Goal: Navigation & Orientation: Go to known website

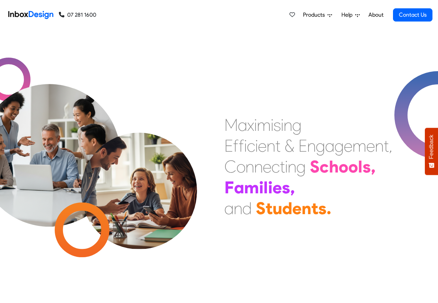
click at [320, 15] on span "Products" at bounding box center [315, 15] width 25 height 8
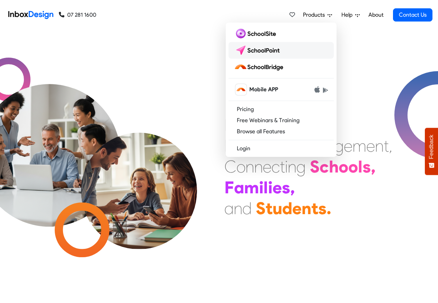
click at [254, 52] on img at bounding box center [258, 50] width 49 height 11
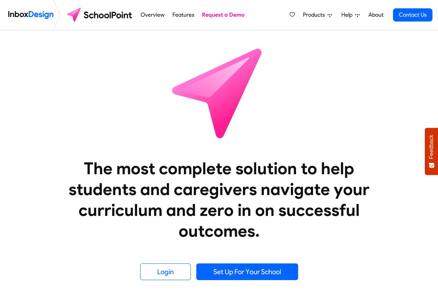
click at [178, 15] on link "Features" at bounding box center [184, 15] width 26 height 14
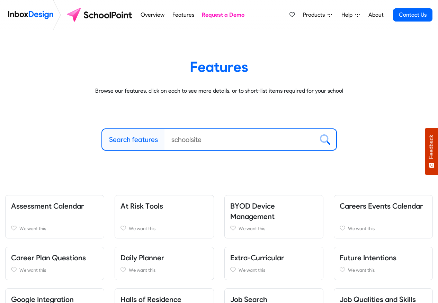
click at [138, 139] on label "Search features" at bounding box center [133, 139] width 49 height 10
click at [165, 139] on input "Search features" at bounding box center [240, 139] width 150 height 21
paste input "Inbox Design"
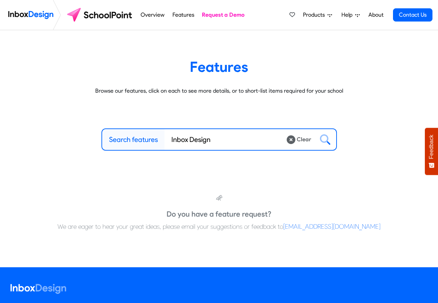
type input "Inbox Design"
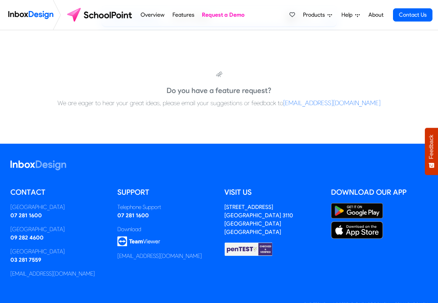
scroll to position [146, 0]
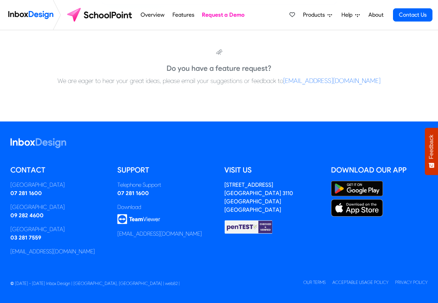
click at [312, 15] on span "Products" at bounding box center [315, 15] width 25 height 8
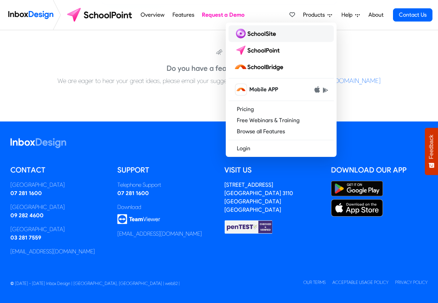
click at [252, 34] on img at bounding box center [256, 33] width 45 height 11
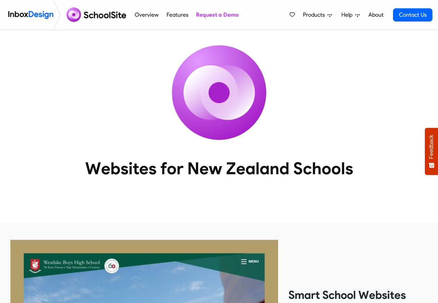
click at [313, 15] on span "Products" at bounding box center [315, 15] width 25 height 8
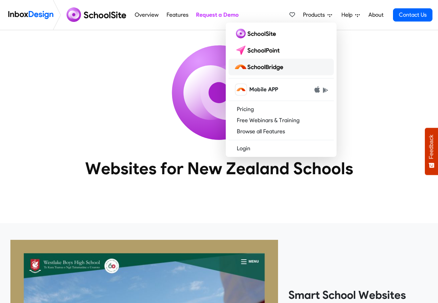
click at [256, 64] on img at bounding box center [260, 66] width 52 height 11
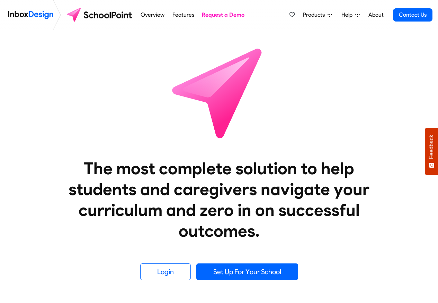
click at [340, 15] on link "Help" at bounding box center [351, 15] width 24 height 14
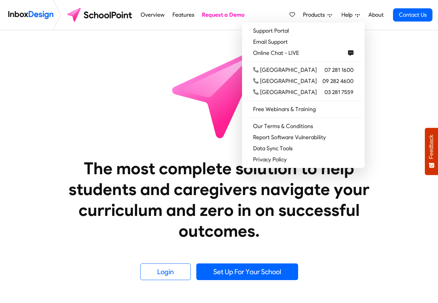
click at [355, 16] on span "Help" at bounding box center [349, 15] width 14 height 8
